Goal: Task Accomplishment & Management: Use online tool/utility

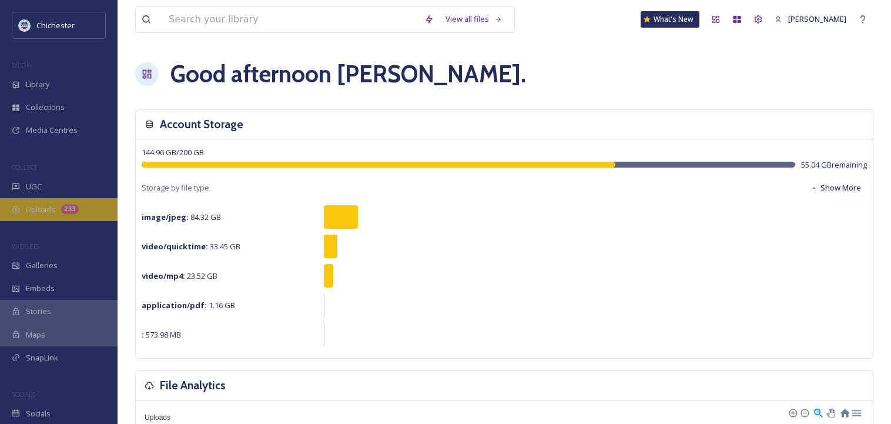
click at [49, 208] on span "Uploads" at bounding box center [40, 209] width 29 height 11
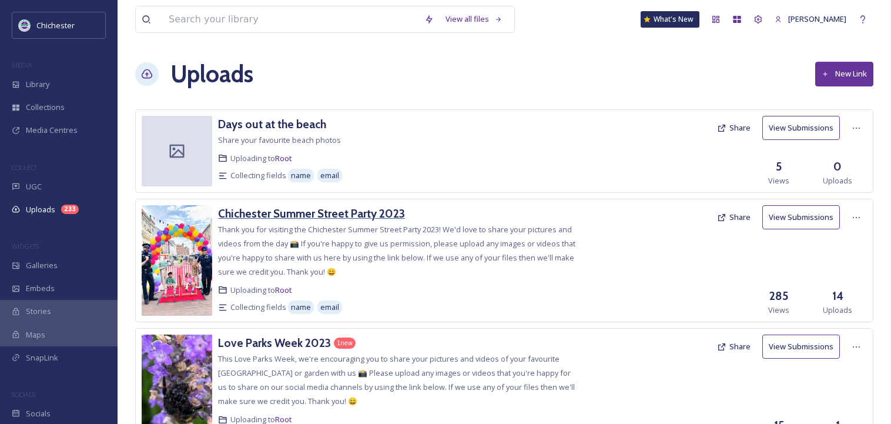
click at [337, 215] on h3 "Chichester Summer Street Party 2023" at bounding box center [311, 213] width 187 height 14
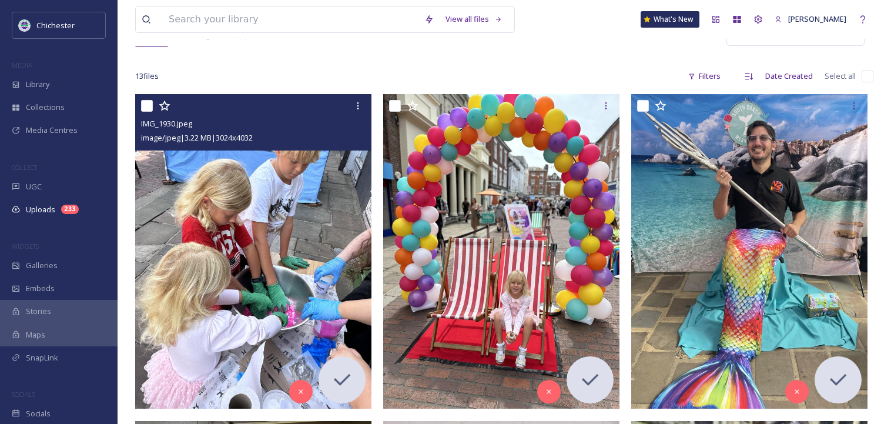
scroll to position [118, 0]
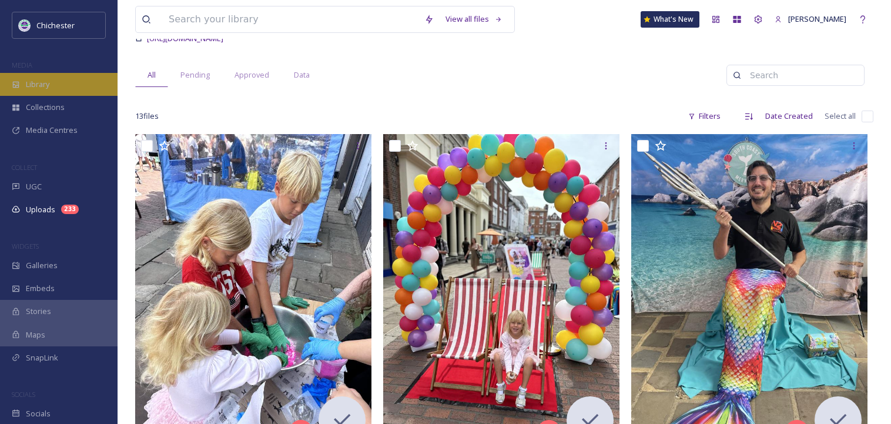
click at [41, 87] on span "Library" at bounding box center [38, 84] width 24 height 11
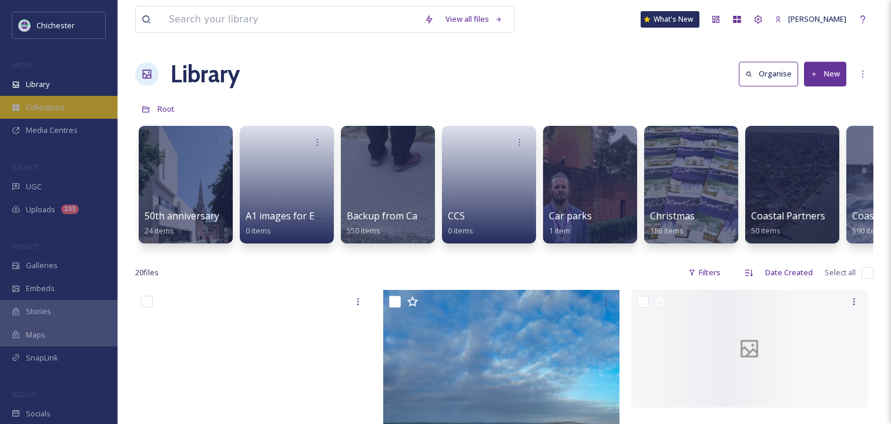
click at [62, 111] on span "Collections" at bounding box center [45, 107] width 39 height 11
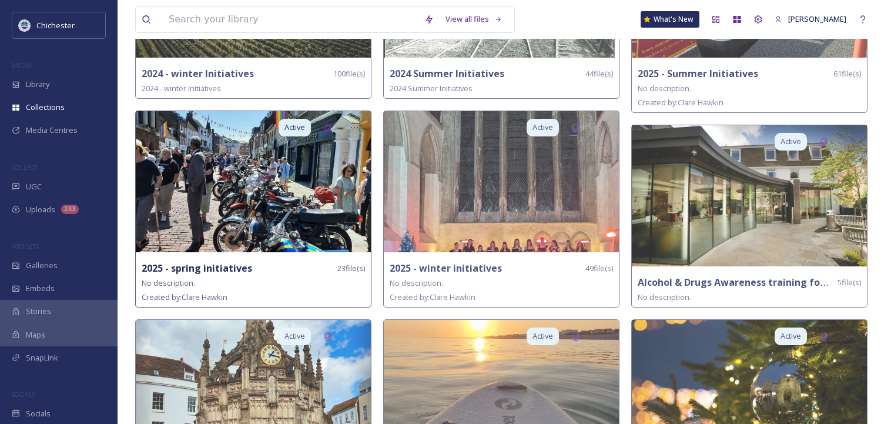
scroll to position [235, 0]
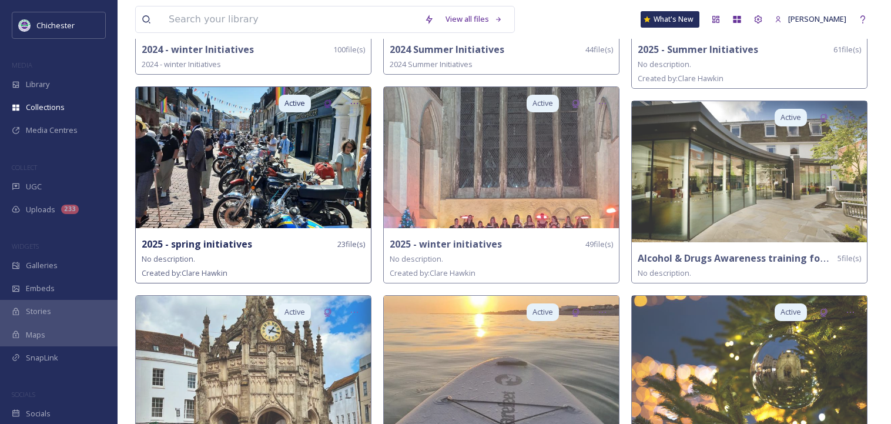
click at [292, 200] on img at bounding box center [253, 157] width 235 height 141
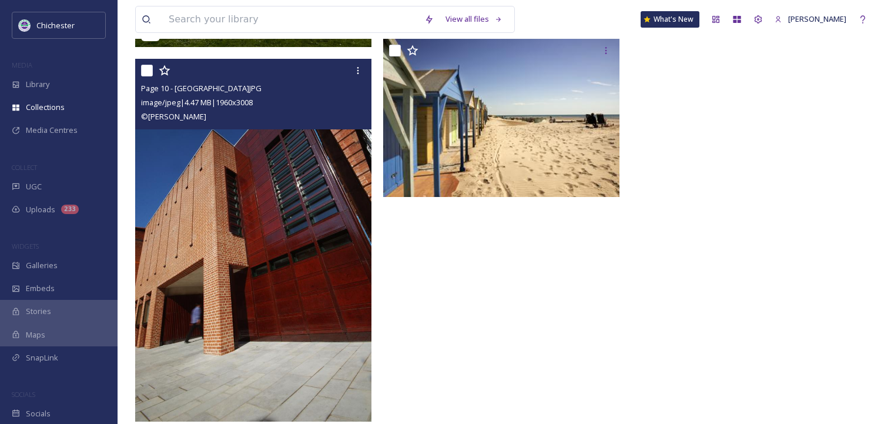
scroll to position [1708, 0]
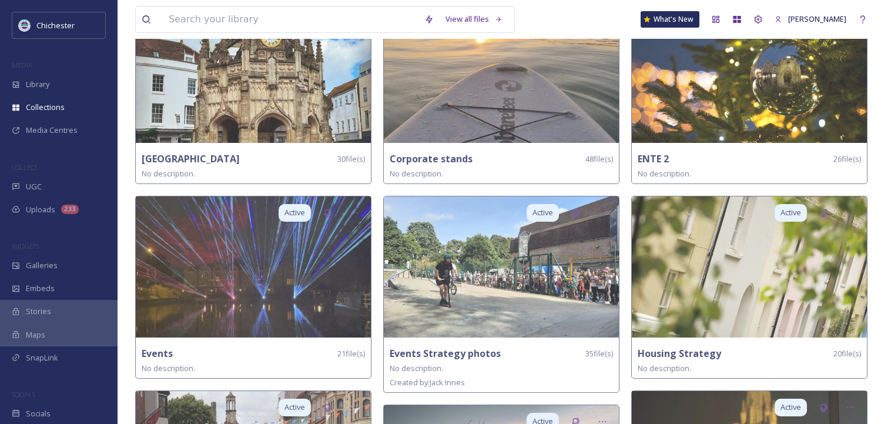
scroll to position [588, 0]
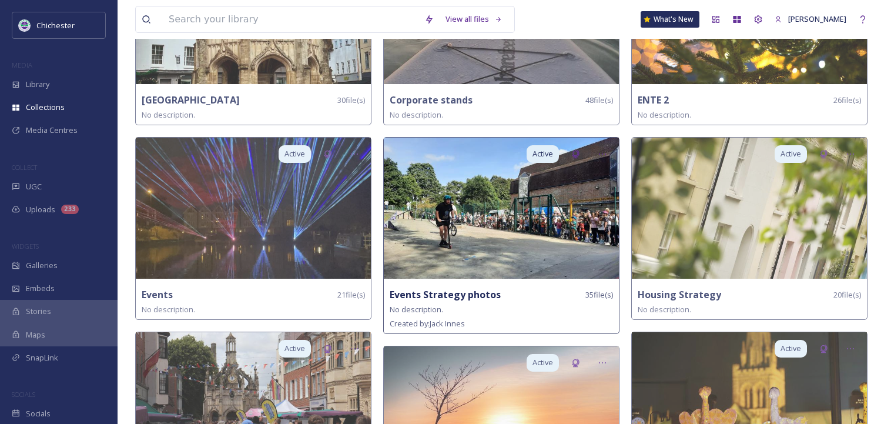
click at [552, 236] on img at bounding box center [501, 208] width 235 height 141
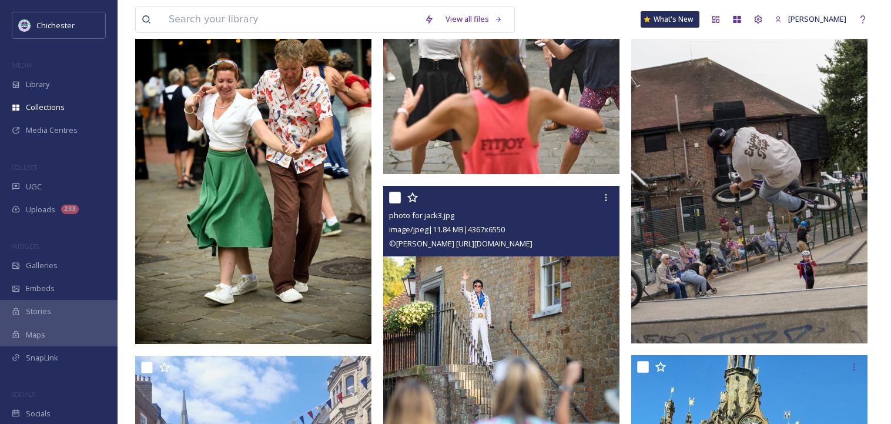
scroll to position [353, 0]
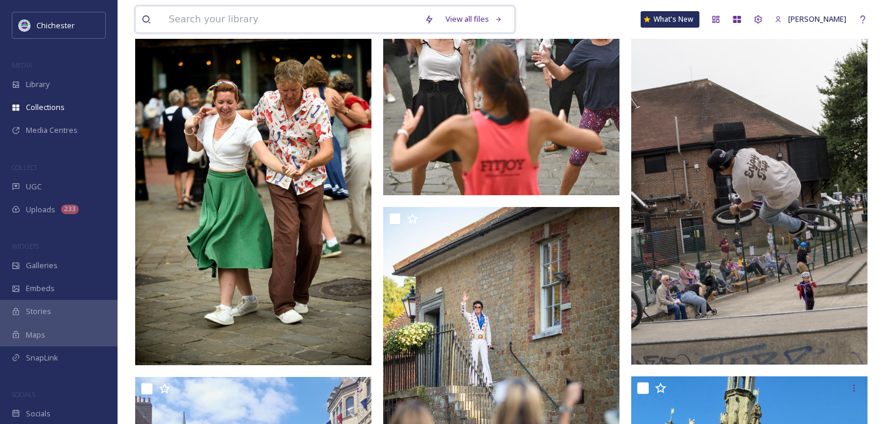
click at [228, 20] on input at bounding box center [291, 19] width 256 height 26
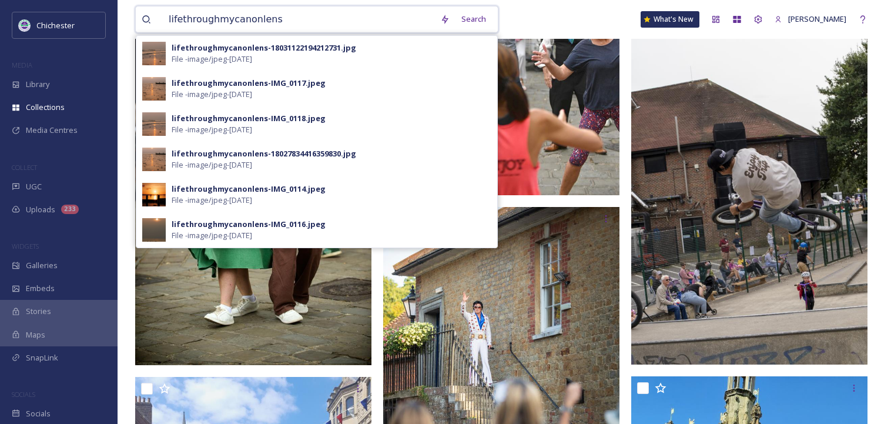
type input "lifethroughmycanonlens"
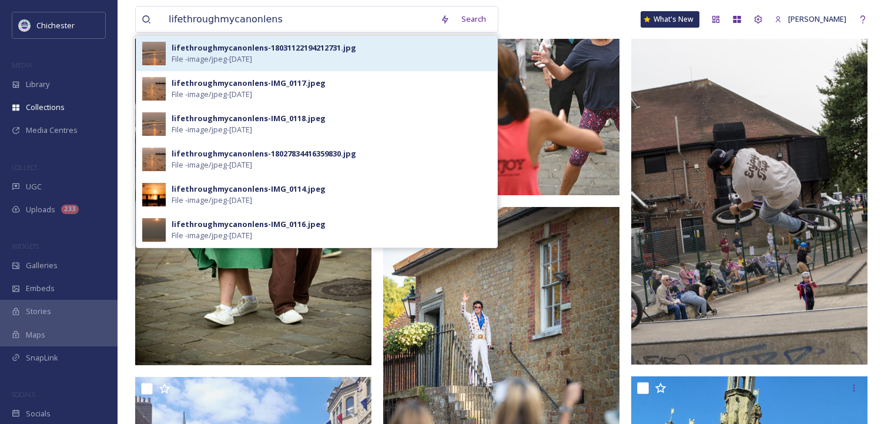
click at [248, 45] on div "lifethroughmycanonlens-18031122194212731.jpg" at bounding box center [264, 47] width 185 height 11
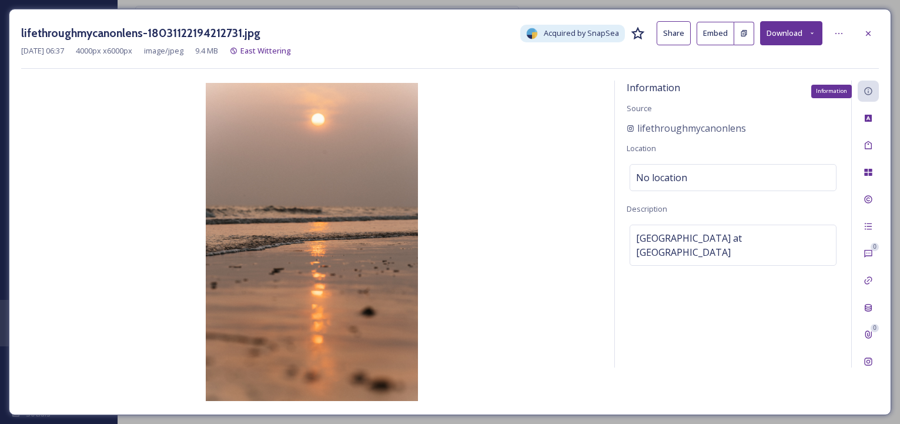
click at [872, 96] on icon at bounding box center [868, 90] width 9 height 9
click at [791, 325] on div "Information Source lifethroughmycanonlens Location No location Description [GEO…" at bounding box center [733, 224] width 236 height 287
click at [871, 89] on icon at bounding box center [868, 90] width 9 height 9
click at [871, 201] on icon at bounding box center [868, 200] width 8 height 8
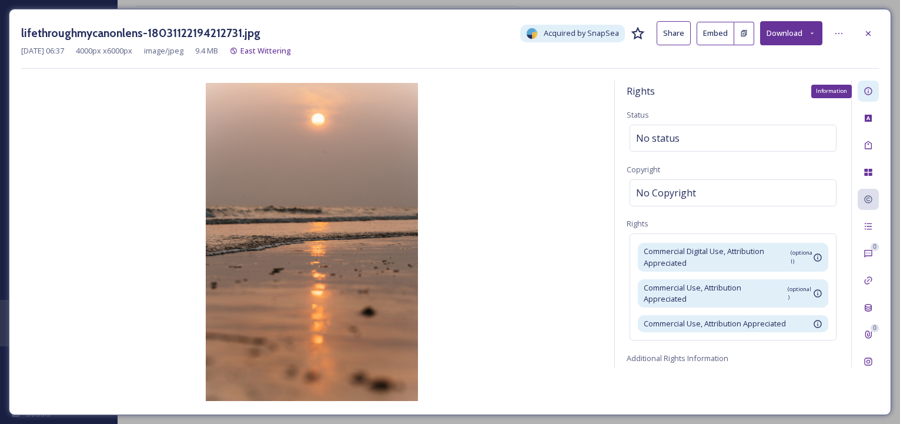
click at [867, 92] on icon at bounding box center [868, 90] width 9 height 9
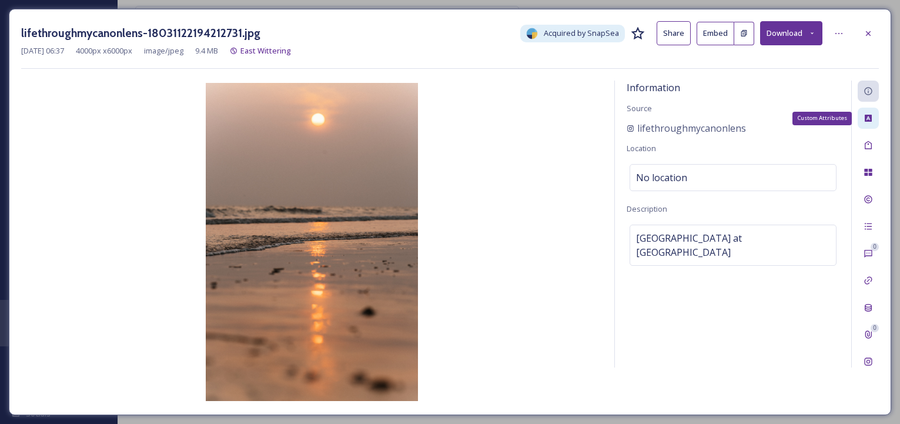
click at [869, 117] on icon at bounding box center [868, 117] width 9 height 9
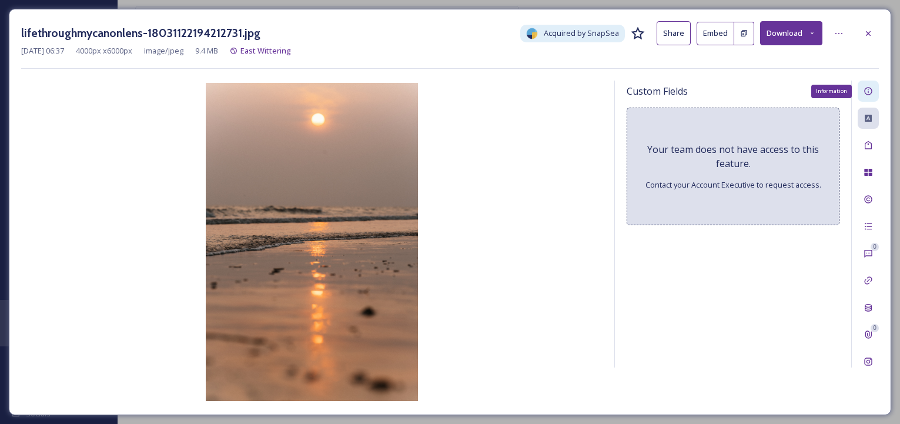
click at [868, 93] on icon at bounding box center [868, 92] width 8 height 8
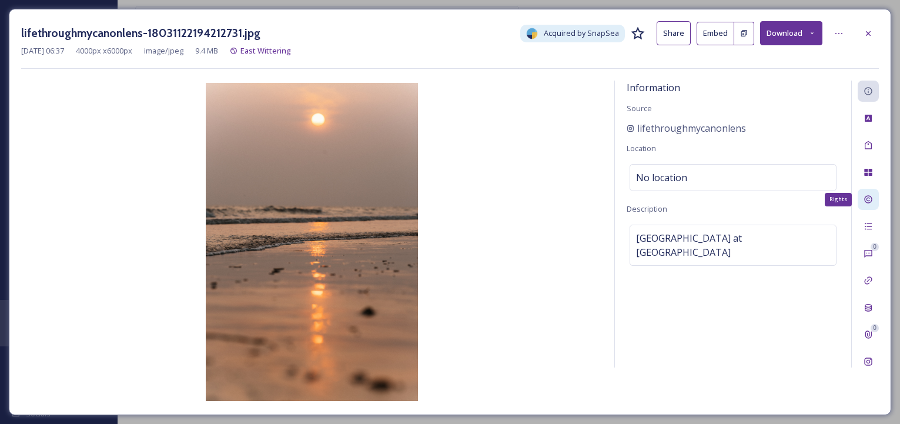
click at [870, 197] on icon at bounding box center [868, 199] width 9 height 9
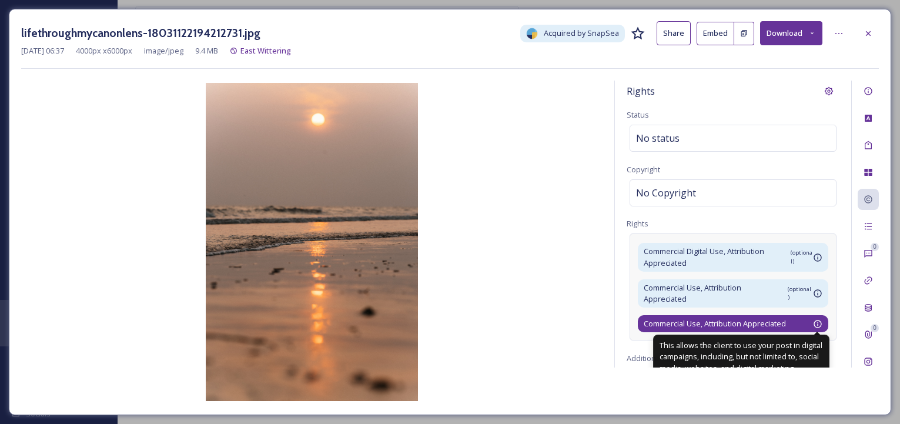
click at [813, 320] on icon at bounding box center [817, 323] width 9 height 9
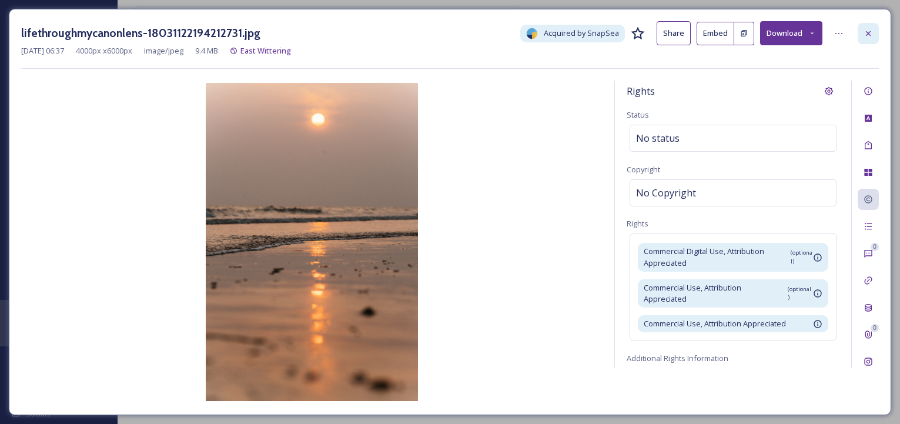
click at [867, 32] on icon at bounding box center [868, 33] width 9 height 9
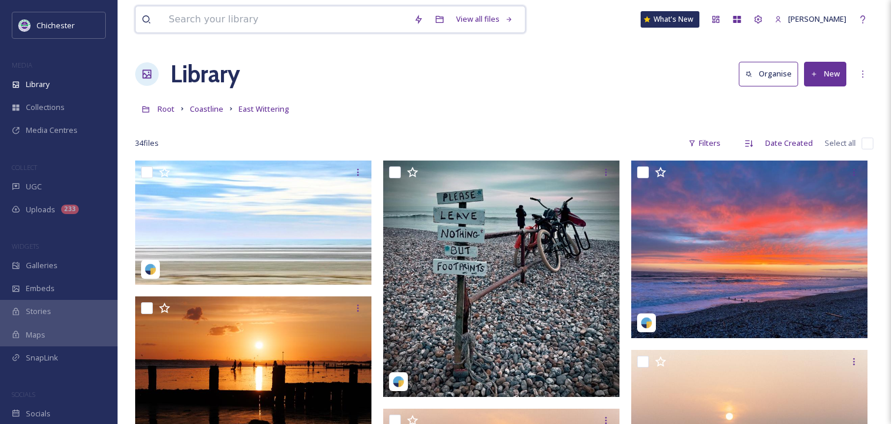
click at [233, 28] on input at bounding box center [285, 19] width 245 height 26
type input "skatepark"
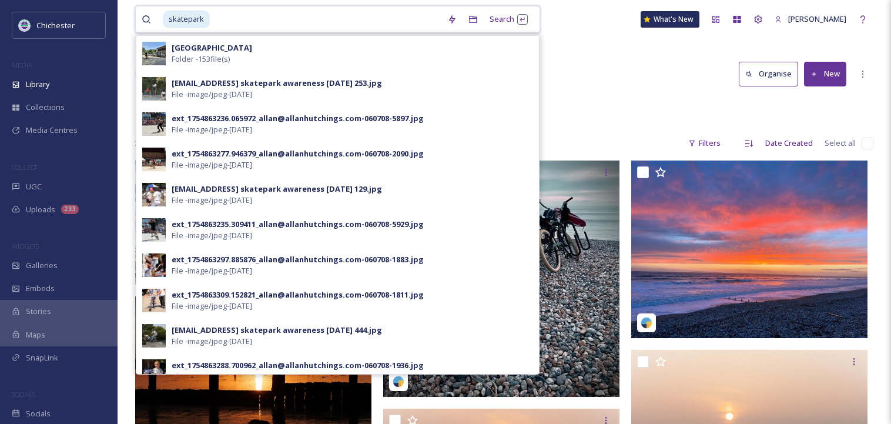
click at [242, 14] on input at bounding box center [326, 19] width 230 height 26
click at [188, 26] on span "skatepark" at bounding box center [186, 19] width 47 height 17
click at [184, 23] on span "skatepark" at bounding box center [186, 19] width 47 height 17
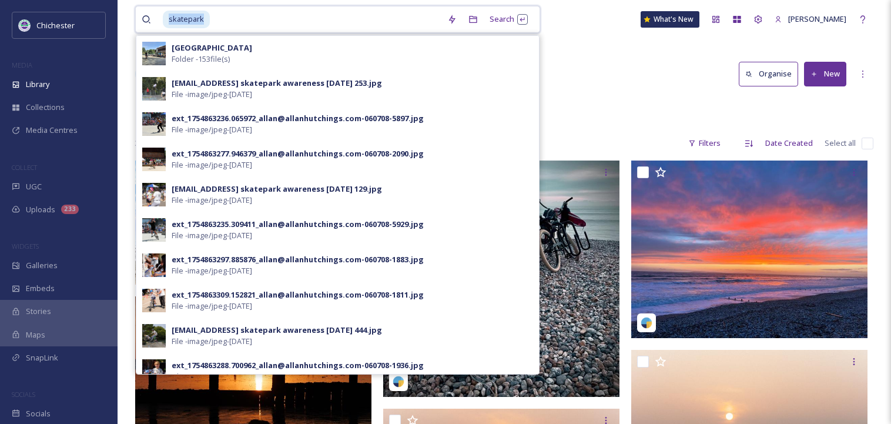
click at [184, 23] on span "skatepark" at bounding box center [186, 19] width 47 height 17
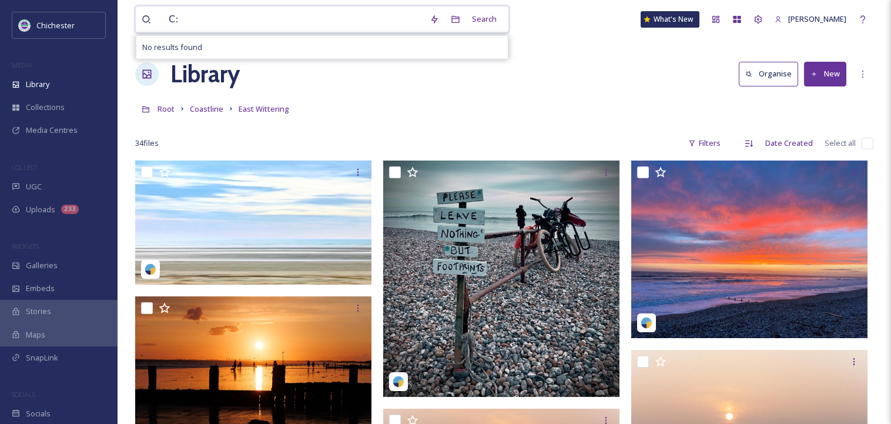
type input "C"
paste input "C:\Users\bknight\Desktop\New Events Strategy pictures\[EMAIL_ADDRESS] skatepark…"
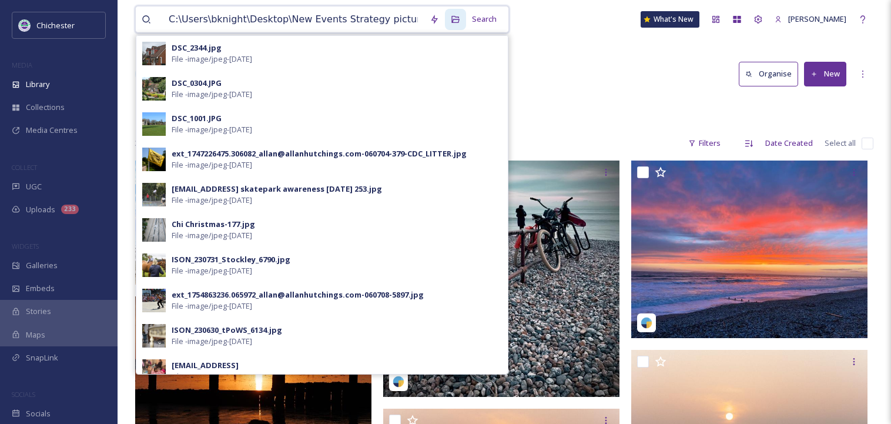
scroll to position [0, 392]
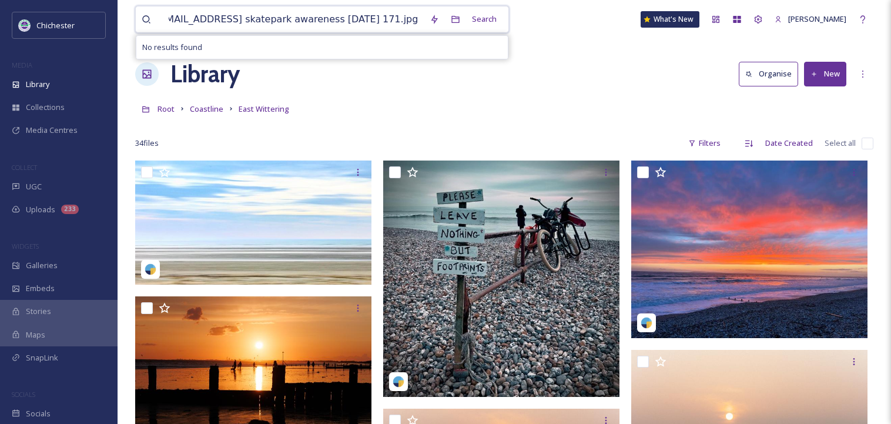
click at [178, 20] on input "C:\Users\bknight\Desktop\New Events Strategy pictures\[EMAIL_ADDRESS] skatepark…" at bounding box center [293, 19] width 261 height 26
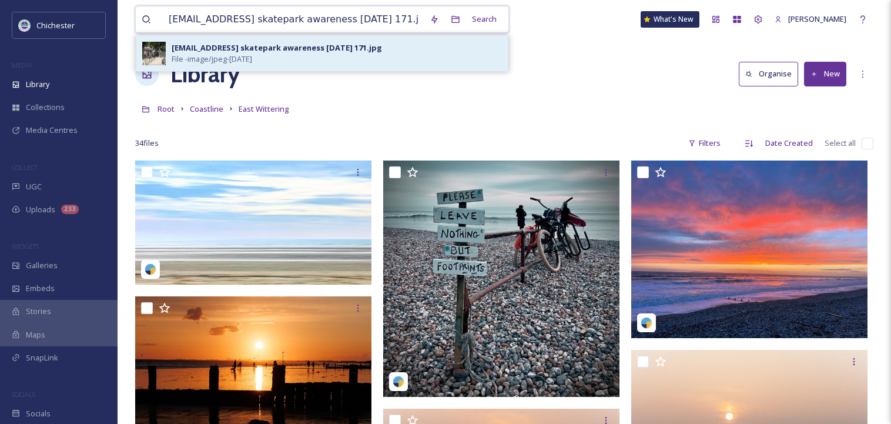
type input "[EMAIL_ADDRESS] skatepark awareness [DATE] 171.jpg"
click at [252, 56] on span "File - image/jpeg - [DATE]" at bounding box center [212, 59] width 81 height 11
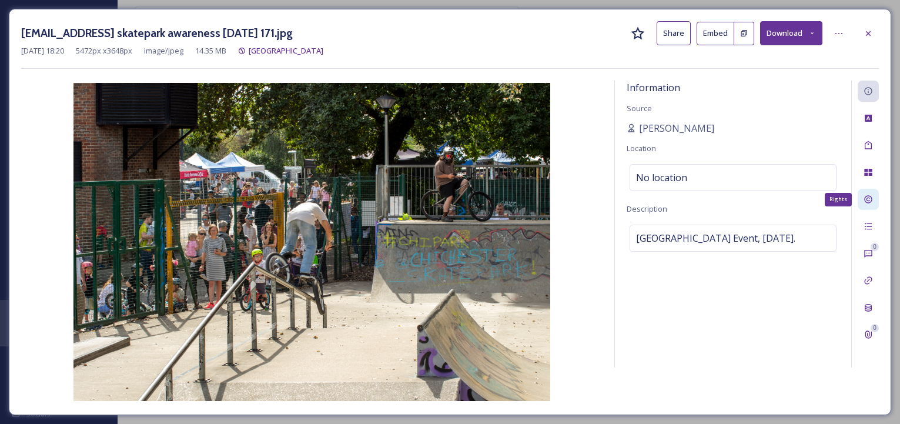
click at [870, 198] on icon at bounding box center [868, 199] width 9 height 9
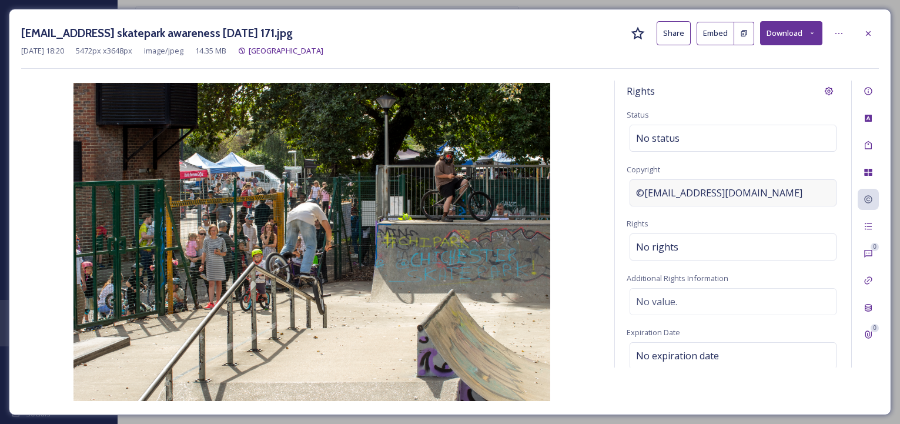
click at [746, 190] on div "©[EMAIL_ADDRESS][DOMAIN_NAME]" at bounding box center [733, 192] width 207 height 27
click at [746, 190] on input "[EMAIL_ADDRESS][DOMAIN_NAME]" at bounding box center [733, 192] width 213 height 27
click at [866, 88] on icon at bounding box center [868, 90] width 9 height 9
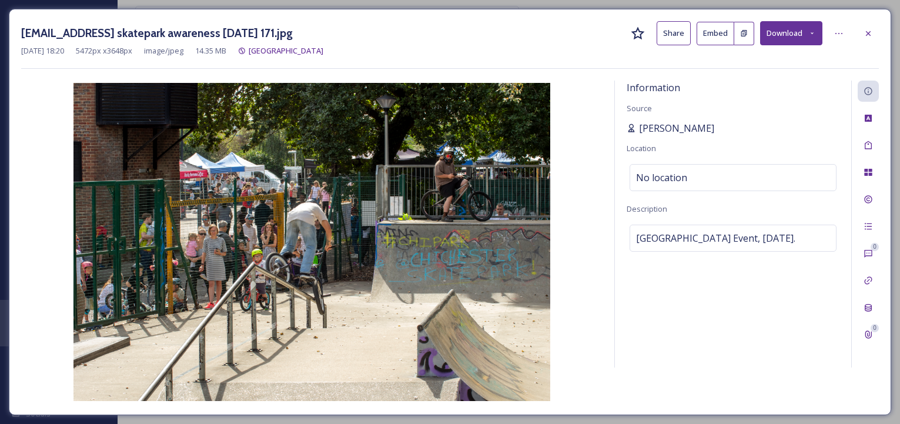
click at [651, 128] on span "[PERSON_NAME]" at bounding box center [676, 128] width 75 height 14
click at [872, 97] on div "Information" at bounding box center [868, 91] width 21 height 21
click at [874, 198] on div "Rights" at bounding box center [868, 199] width 21 height 21
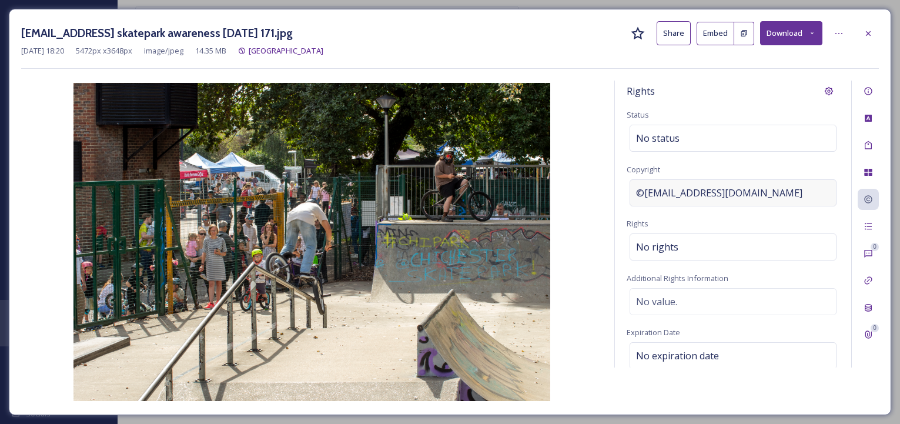
click at [733, 193] on span "©[EMAIL_ADDRESS][DOMAIN_NAME]" at bounding box center [719, 193] width 166 height 14
drag, startPoint x: 737, startPoint y: 193, endPoint x: 465, endPoint y: 178, distance: 272.1
click at [465, 178] on div "Rights Status No status Copyright [EMAIL_ADDRESS][DOMAIN_NAME] Rights No rights…" at bounding box center [450, 242] width 858 height 322
click at [868, 32] on icon at bounding box center [868, 33] width 9 height 9
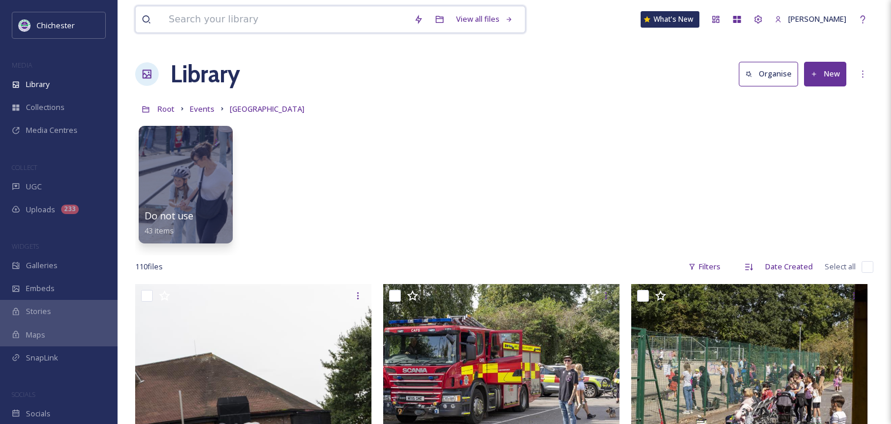
click at [299, 25] on input at bounding box center [285, 19] width 245 height 26
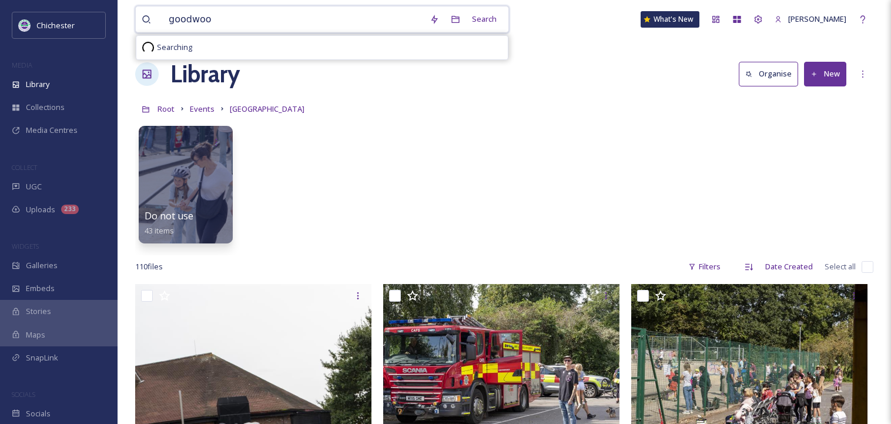
type input "goodwood"
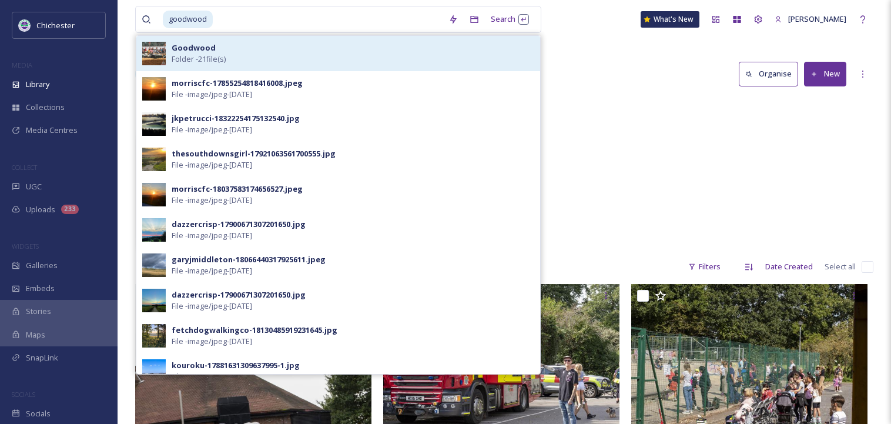
click at [207, 47] on strong "Goodwood" at bounding box center [194, 47] width 44 height 11
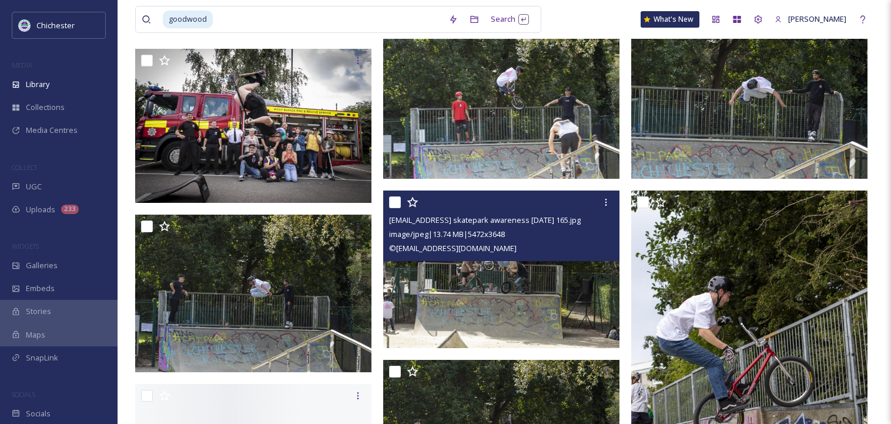
scroll to position [941, 0]
